Goal: Task Accomplishment & Management: Manage account settings

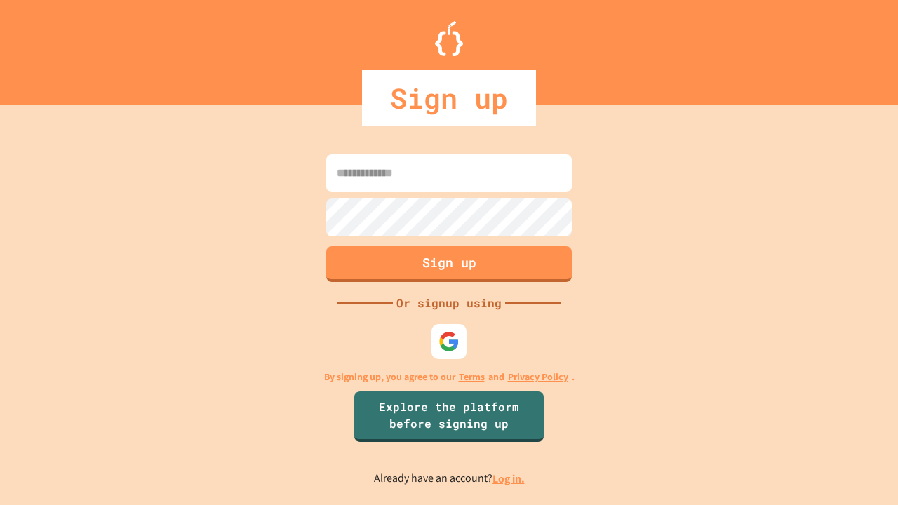
click at [509, 478] on link "Log in." at bounding box center [508, 478] width 32 height 15
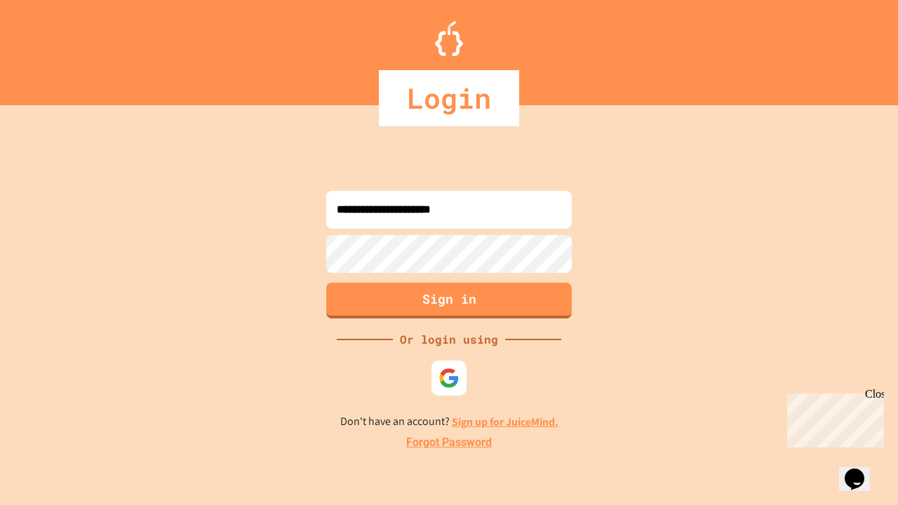
type input "**********"
